Goal: Navigation & Orientation: Find specific page/section

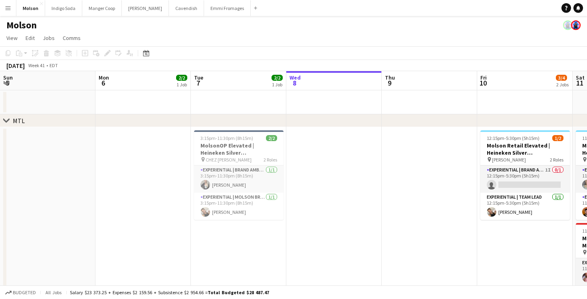
click at [7, 14] on button "Menu" at bounding box center [8, 8] width 16 height 16
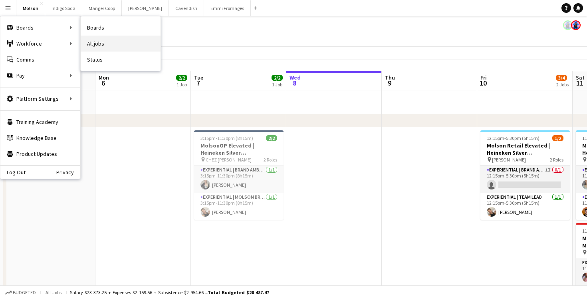
click at [104, 38] on link "All jobs" at bounding box center [121, 44] width 80 height 16
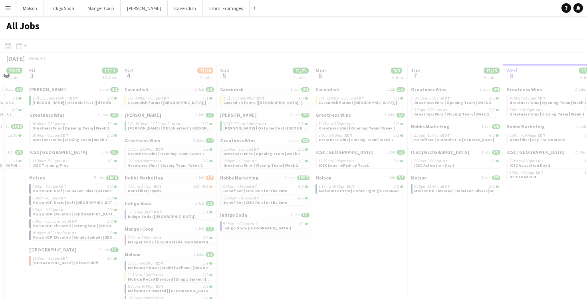
scroll to position [0, 202]
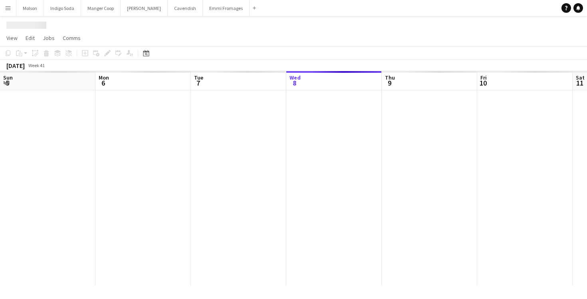
scroll to position [0, 191]
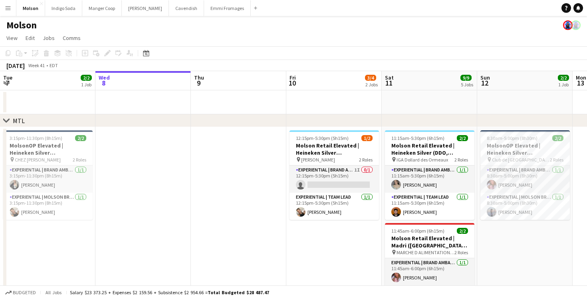
click at [10, 10] on app-icon "Menu" at bounding box center [8, 8] width 6 height 6
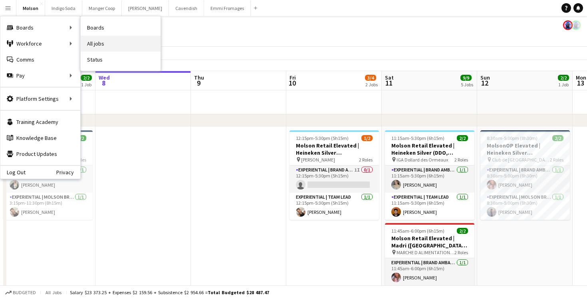
click at [98, 42] on link "All jobs" at bounding box center [121, 44] width 80 height 16
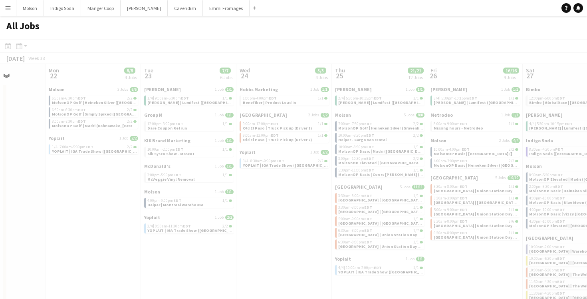
scroll to position [0, 230]
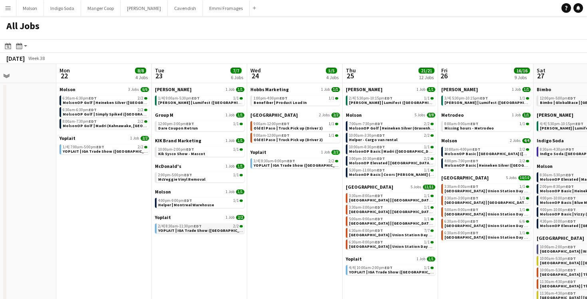
click at [202, 231] on span "YOPLAIT | IGA Trade Show ([GEOGRAPHIC_DATA], [GEOGRAPHIC_DATA])" at bounding box center [226, 230] width 136 height 5
click at [11, 10] on app-icon "Menu" at bounding box center [8, 8] width 6 height 6
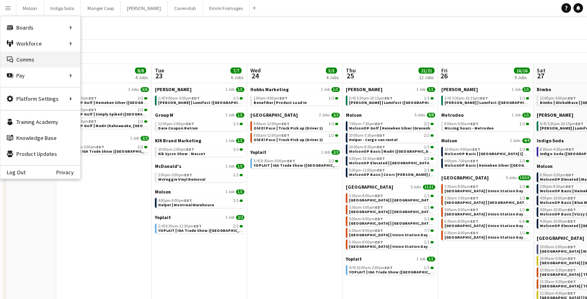
click at [25, 56] on link "Comms Comms" at bounding box center [40, 60] width 80 height 16
